Goal: Download file/media

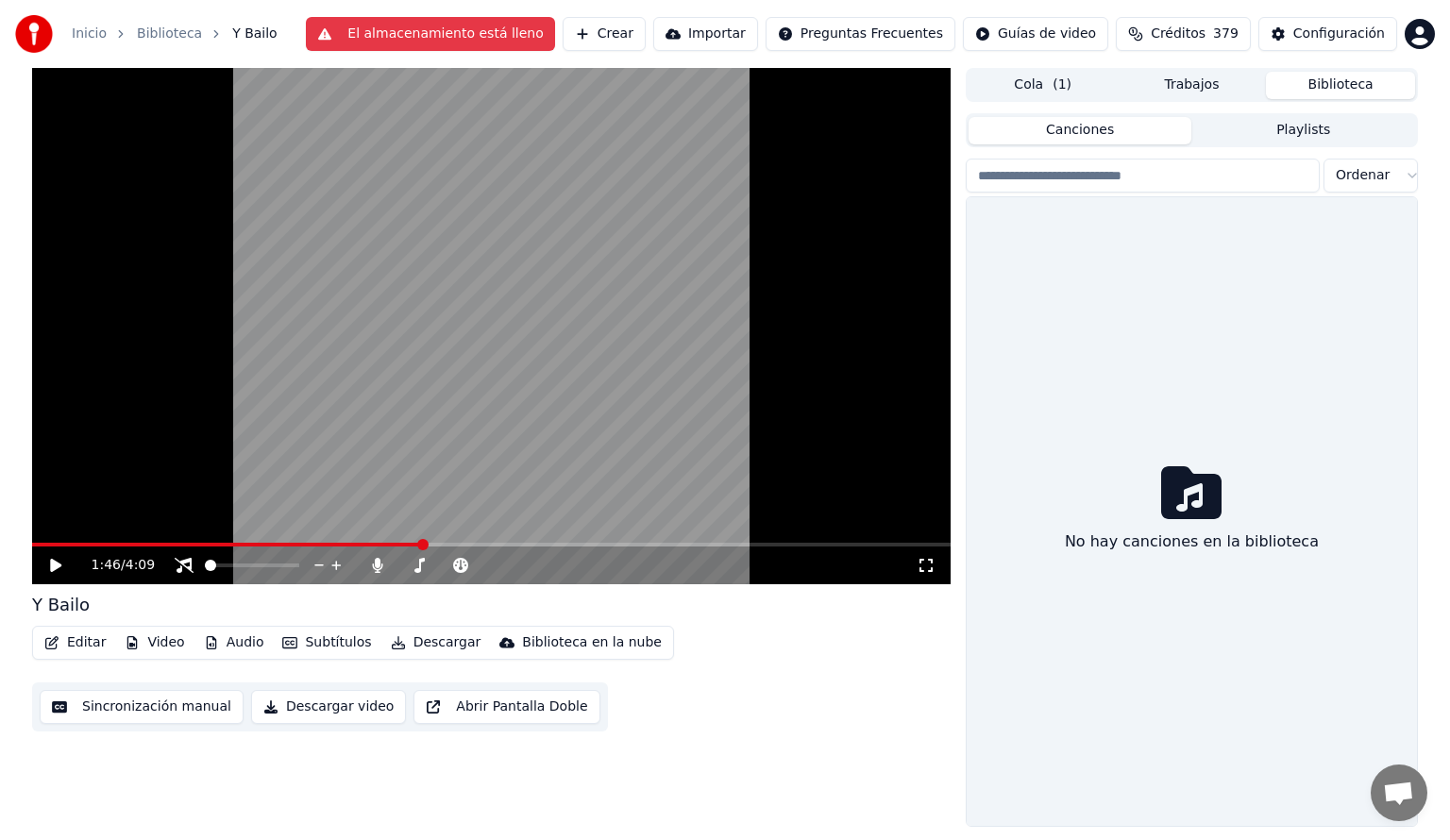
click at [1338, 82] on button "Biblioteca" at bounding box center [1339, 85] width 149 height 27
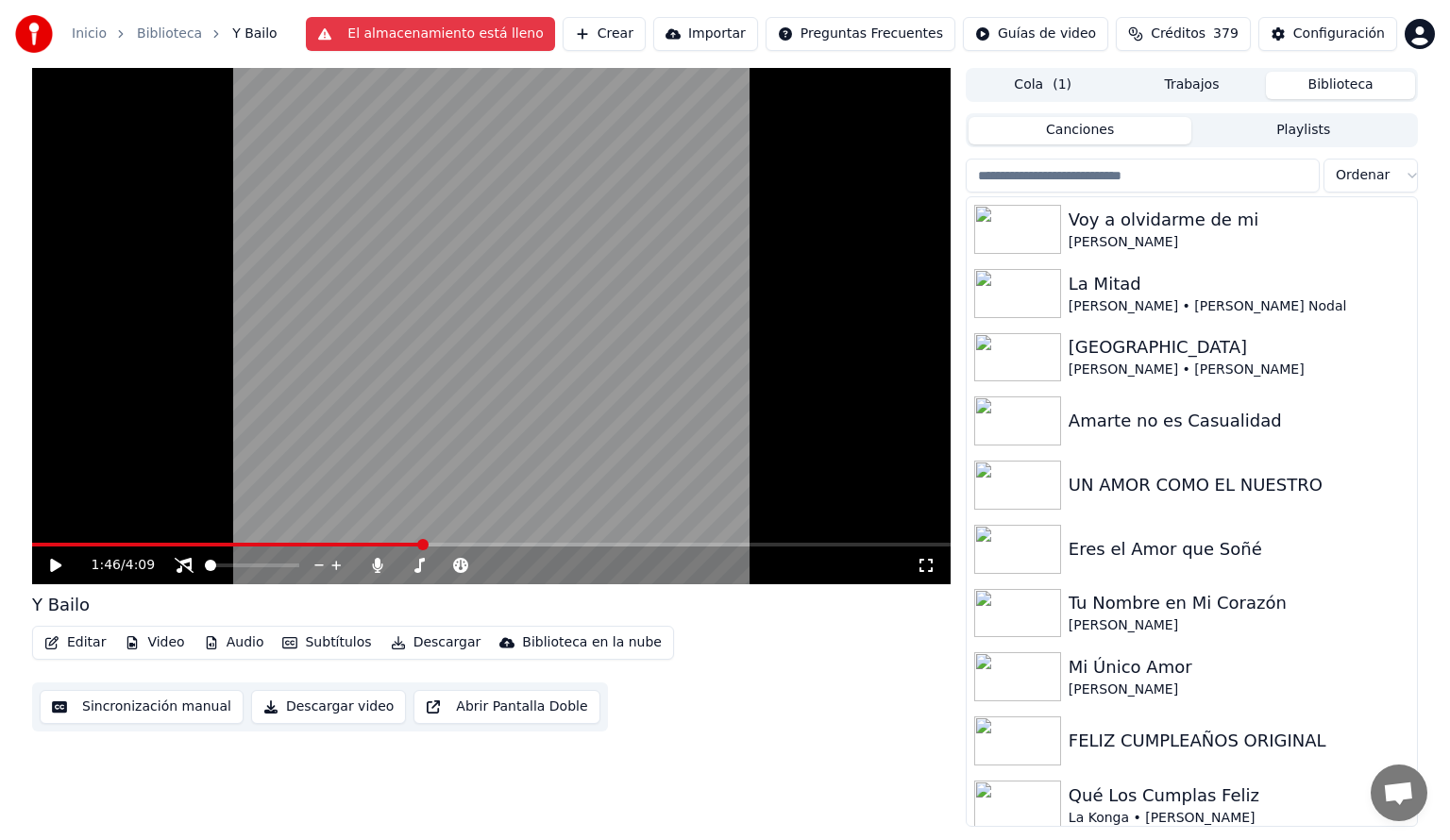
click at [1029, 178] on input "search" at bounding box center [1143, 176] width 354 height 34
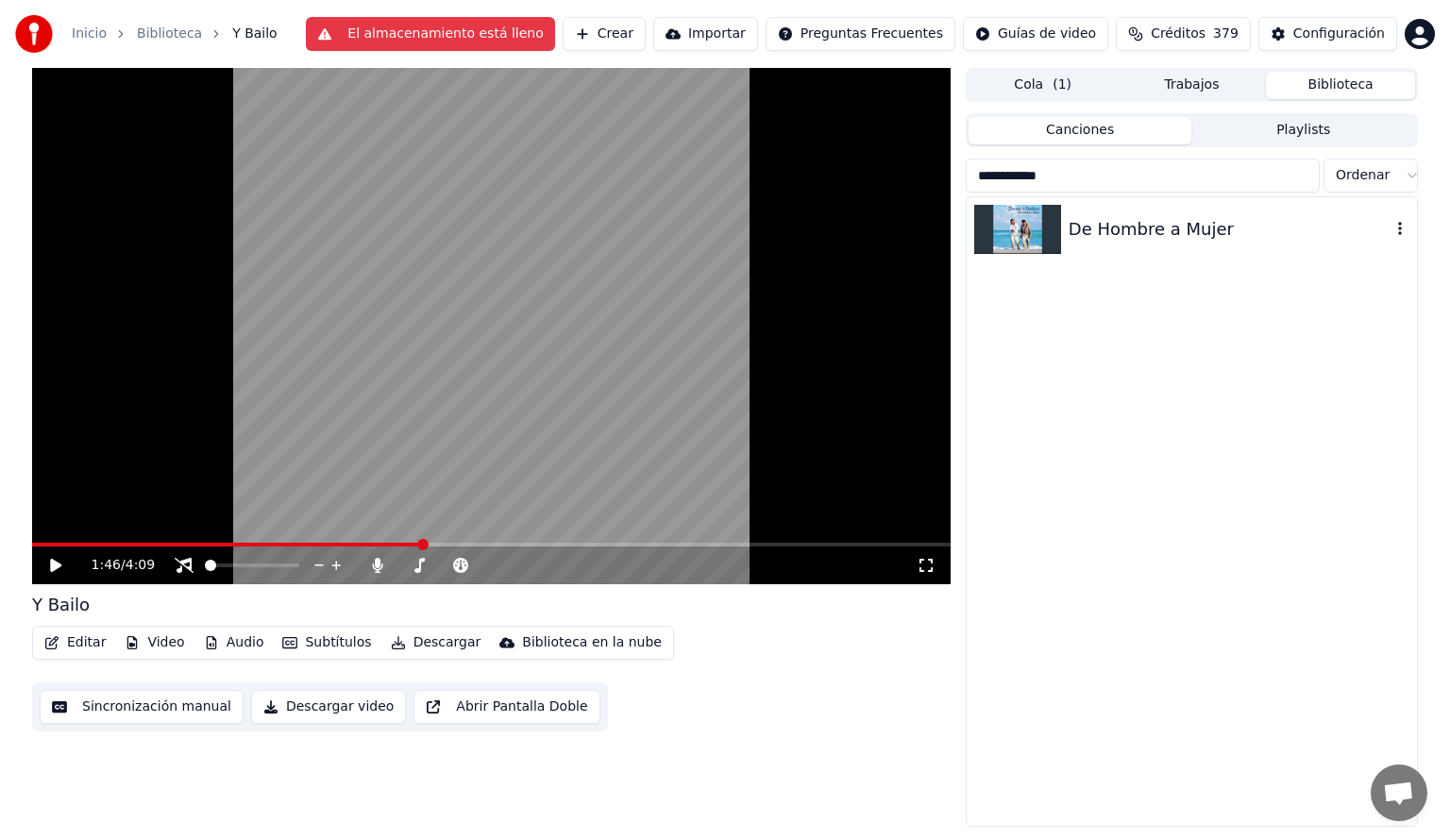
type input "**********"
click at [1103, 227] on div "De Hombre a Mujer" at bounding box center [1229, 229] width 322 height 26
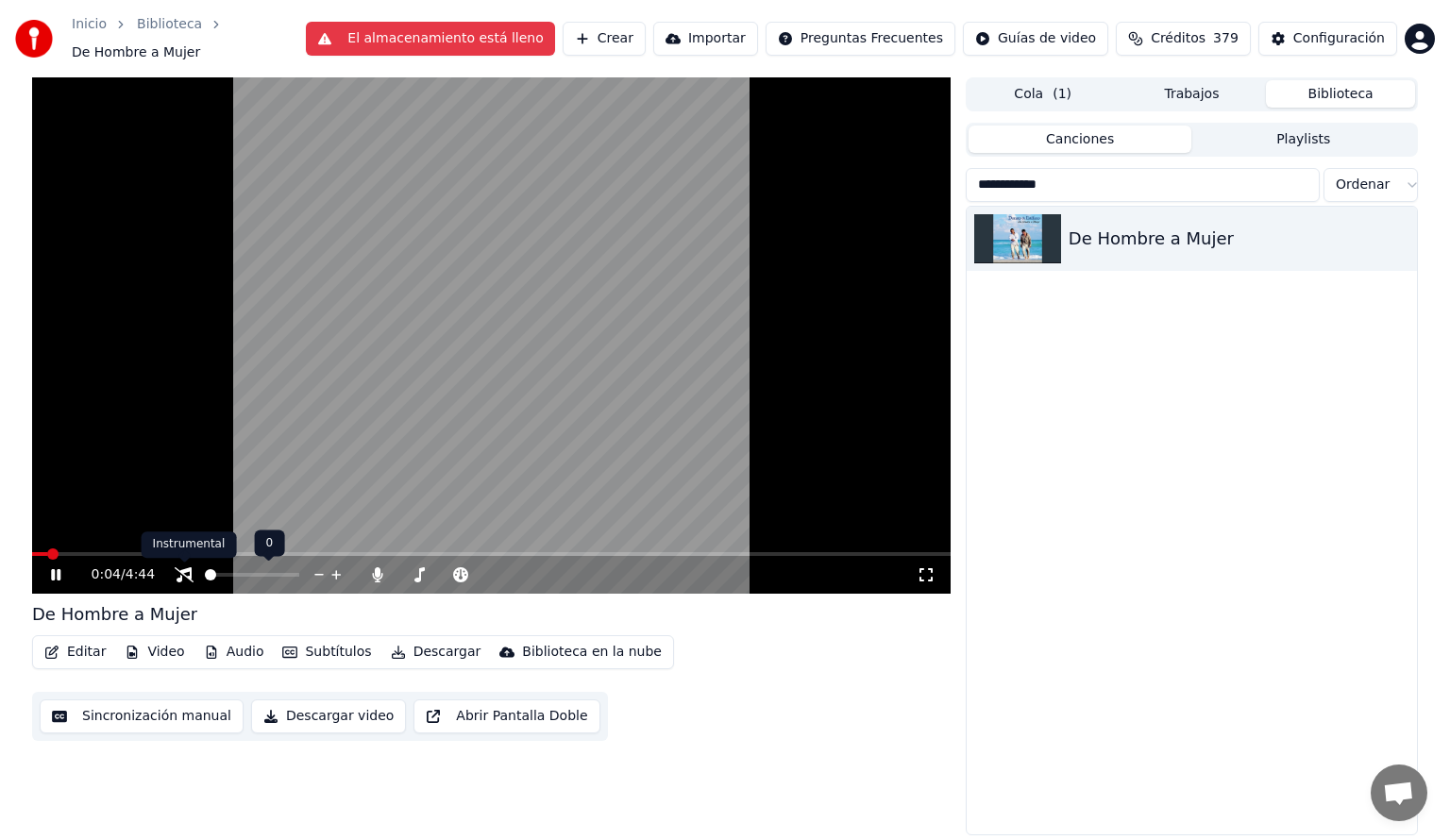
click at [187, 574] on icon at bounding box center [184, 574] width 19 height 15
click at [54, 574] on icon at bounding box center [55, 574] width 9 height 11
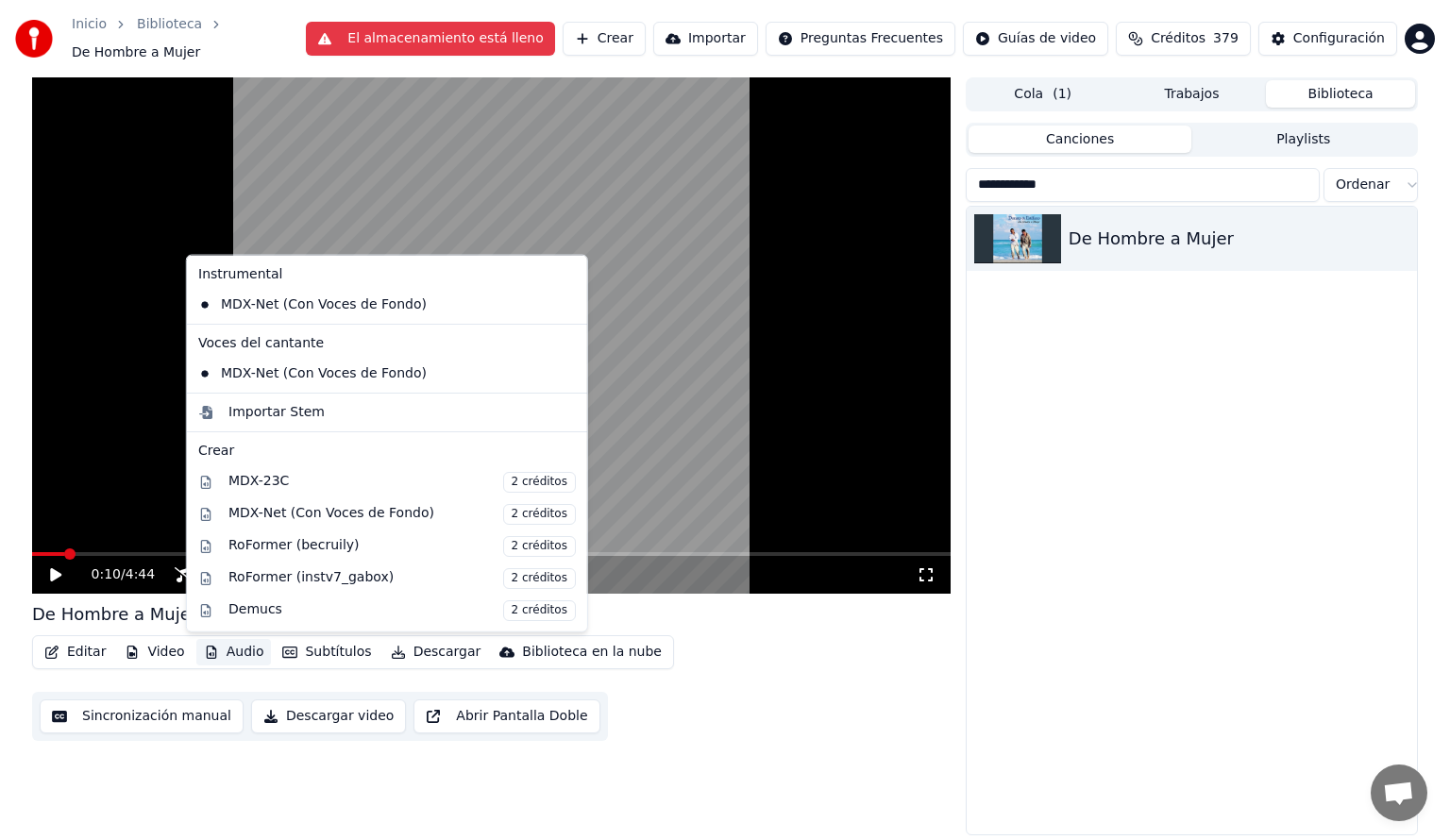
click at [229, 656] on button "Audio" at bounding box center [235, 651] width 76 height 26
click at [245, 479] on div "MDX-23C 2 créditos" at bounding box center [402, 482] width 347 height 21
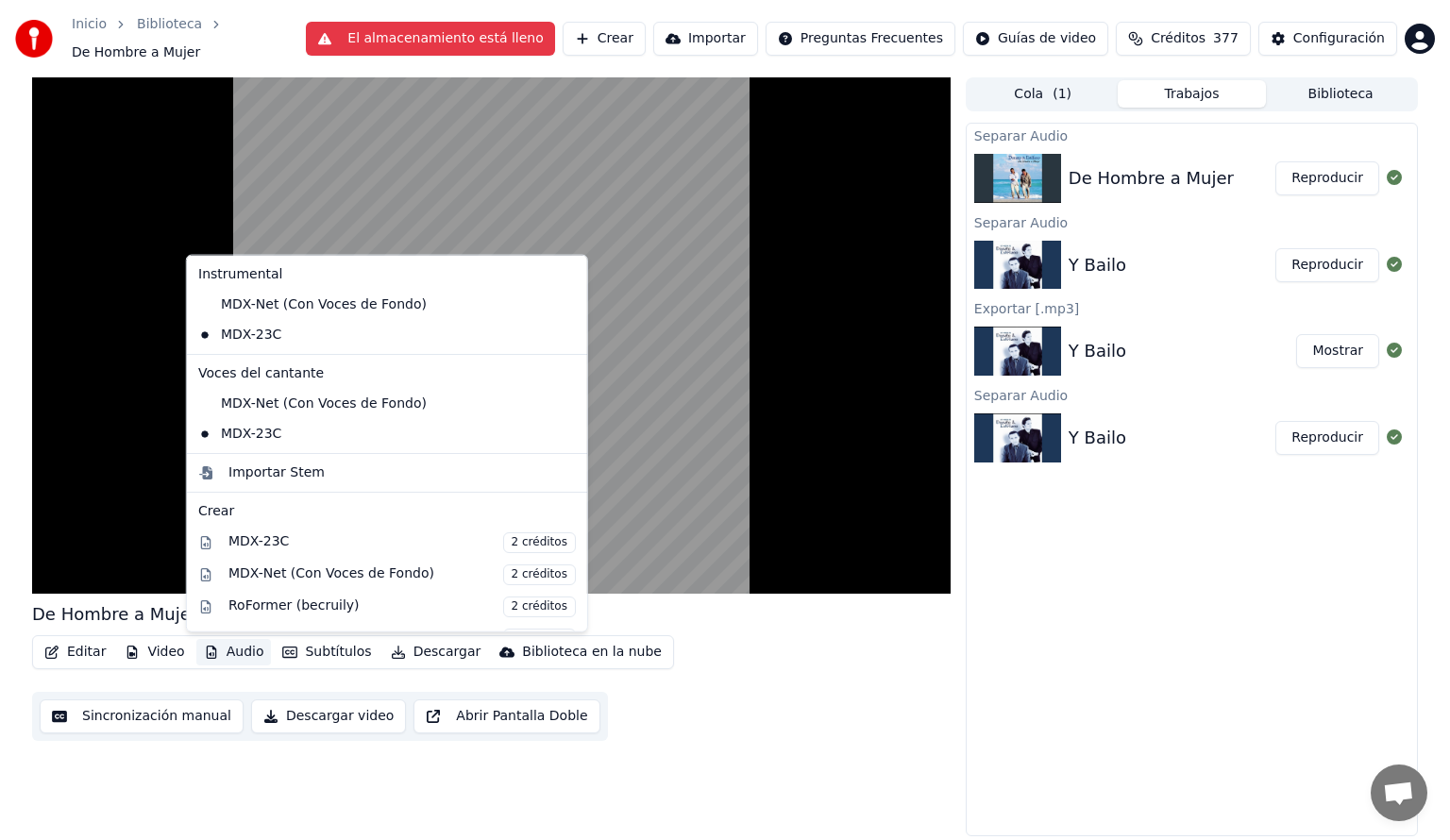
click at [242, 648] on button "Audio" at bounding box center [235, 651] width 76 height 26
click at [204, 298] on div "MDX-Net (Con Voces de Fondo)" at bounding box center [372, 304] width 364 height 30
click at [242, 650] on button "Audio" at bounding box center [235, 651] width 76 height 26
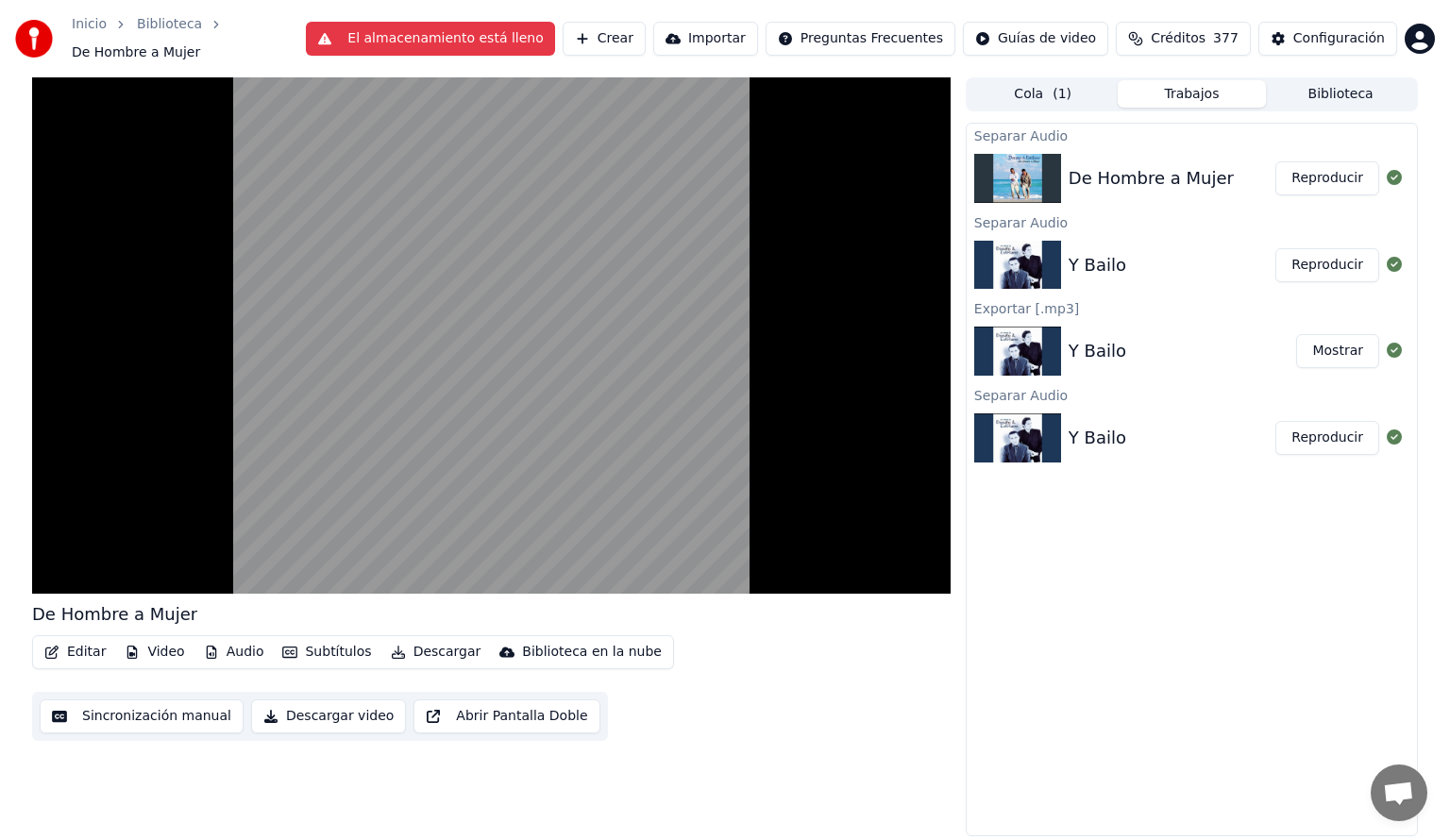
click at [758, 689] on div "Editar Video Audio Subtítulos Descargar Biblioteca en la nube Sincronización ma…" at bounding box center [491, 688] width 918 height 106
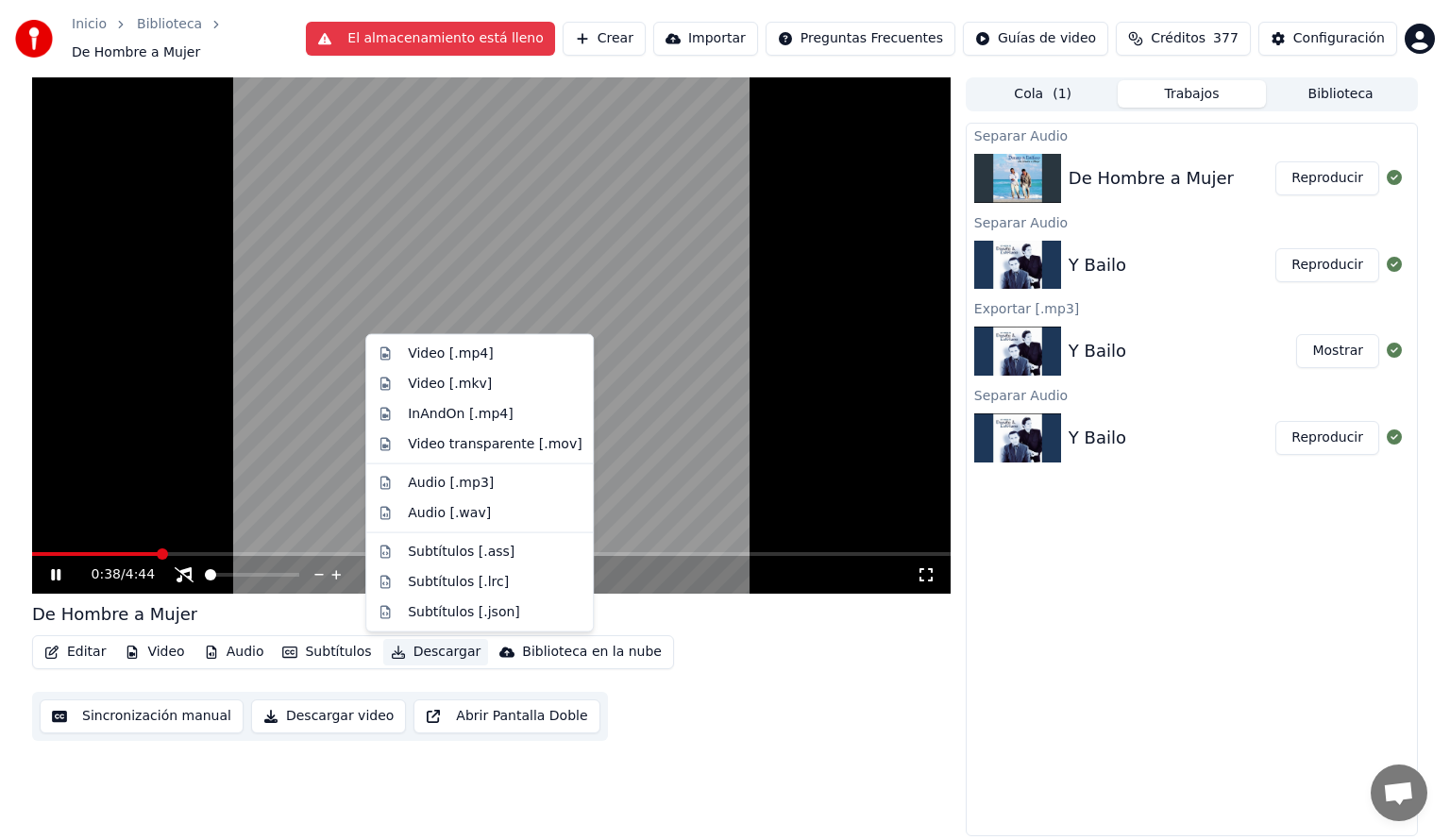
click at [418, 656] on button "Descargar" at bounding box center [436, 651] width 106 height 26
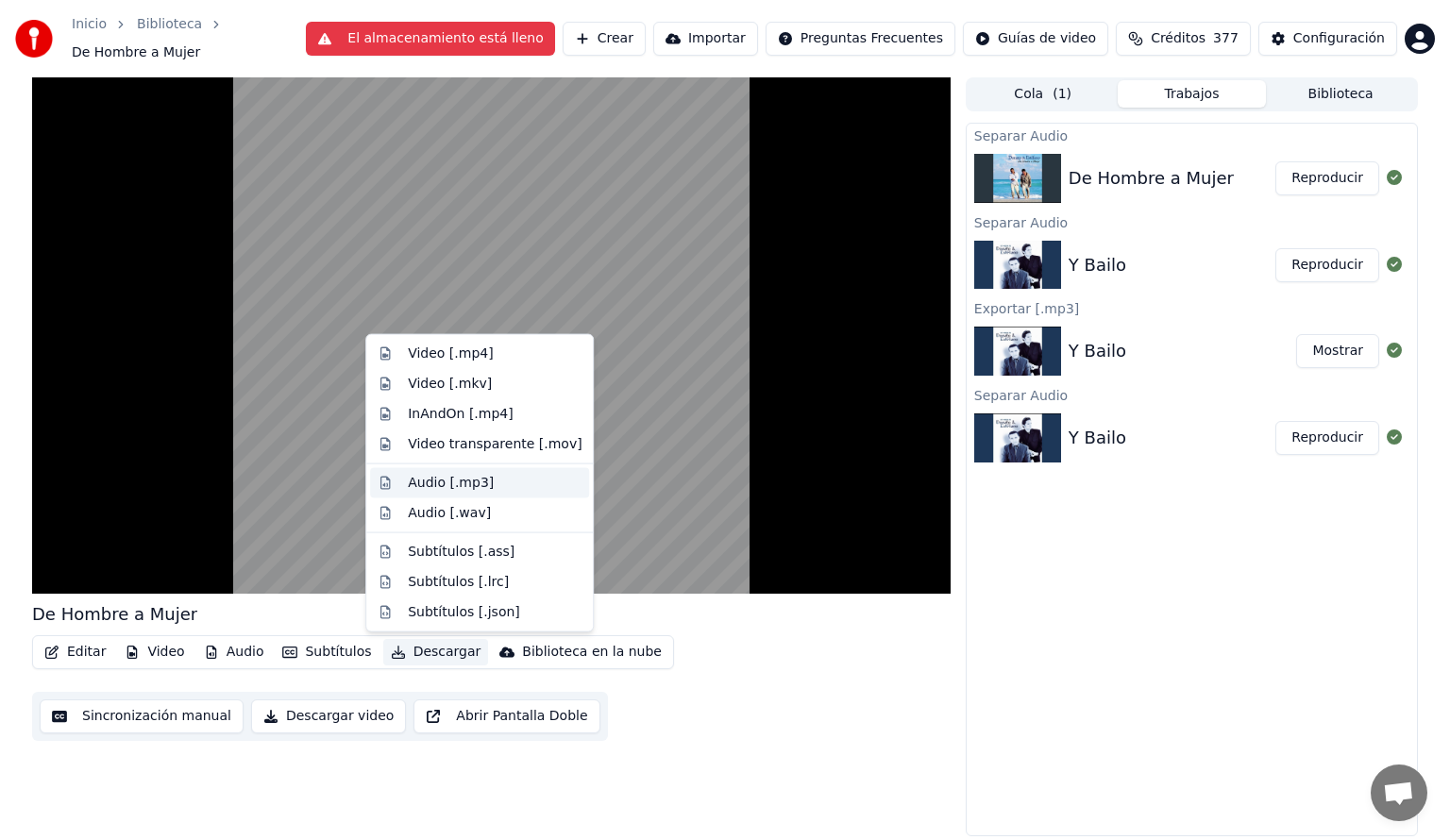
click at [435, 479] on div "Audio [.mp3]" at bounding box center [451, 483] width 86 height 19
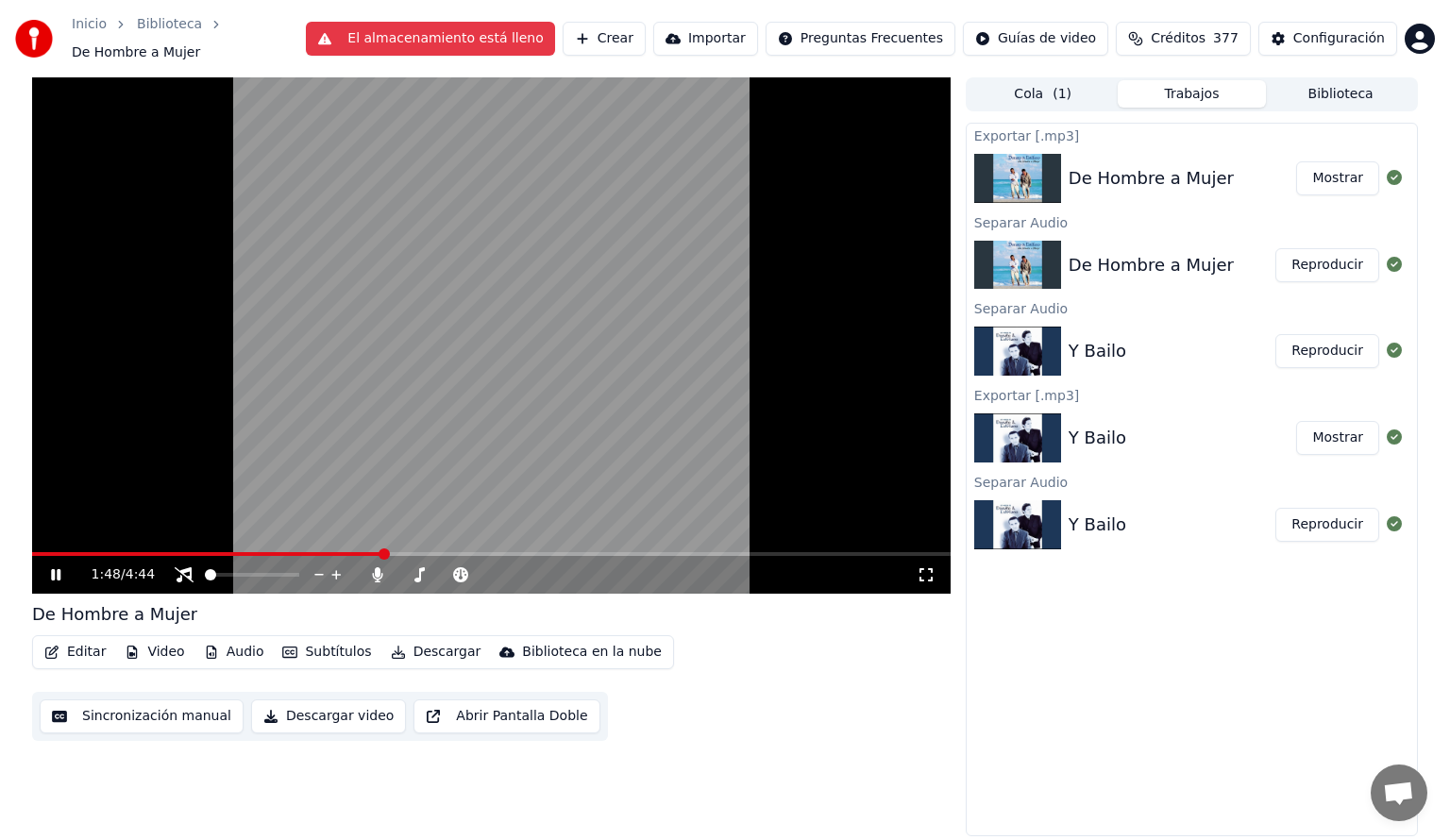
click at [51, 574] on icon at bounding box center [55, 574] width 9 height 11
